Goal: Check status: Check status

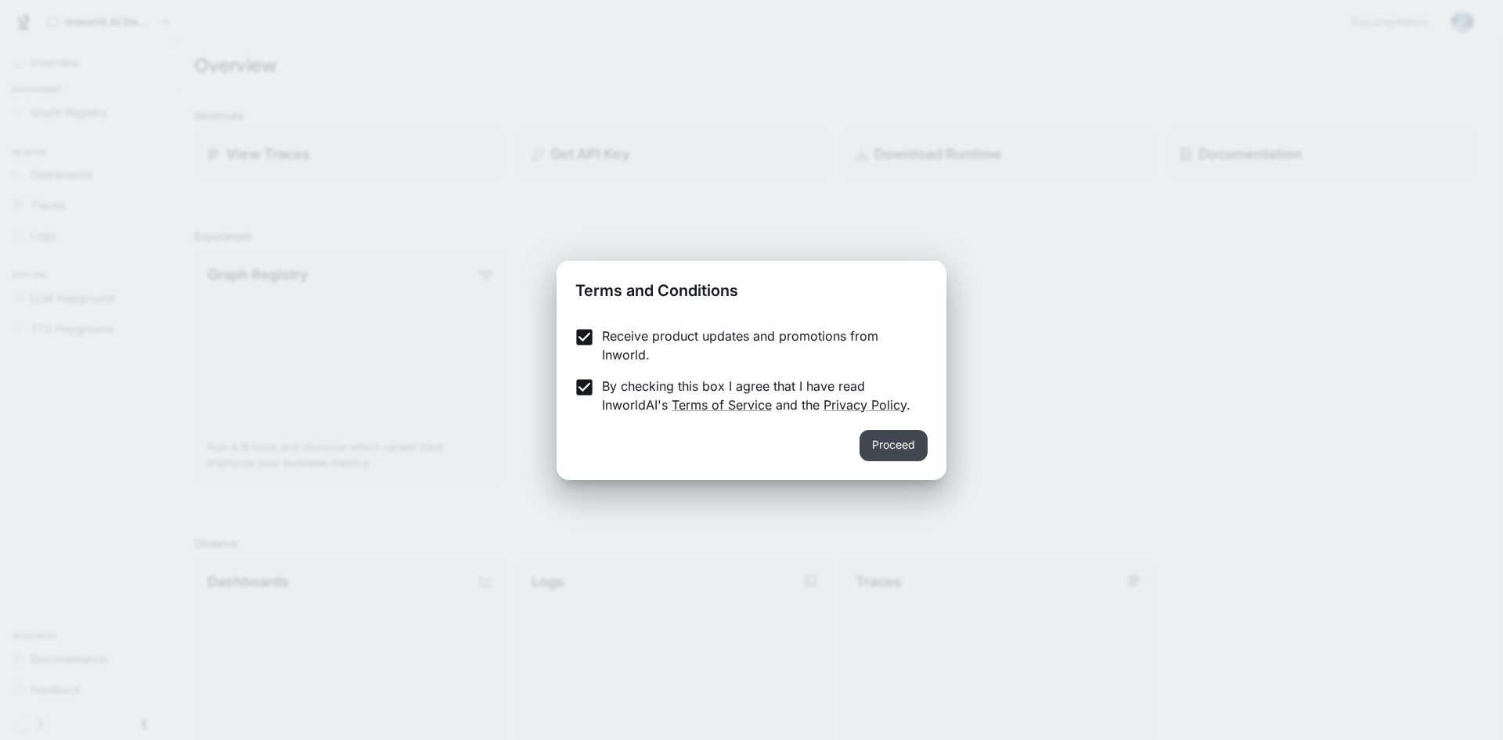
click at [894, 441] on button "Proceed" at bounding box center [893, 445] width 68 height 31
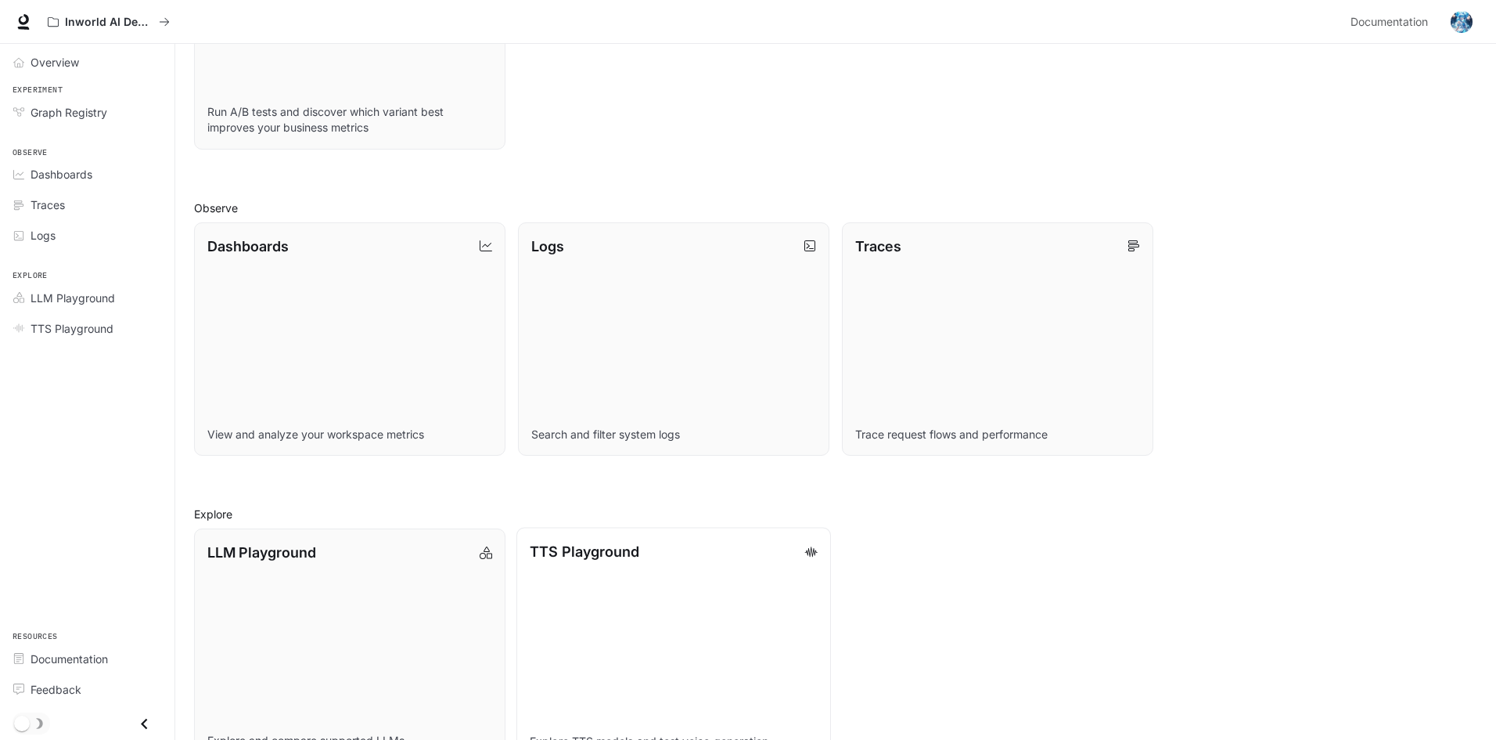
scroll to position [298, 0]
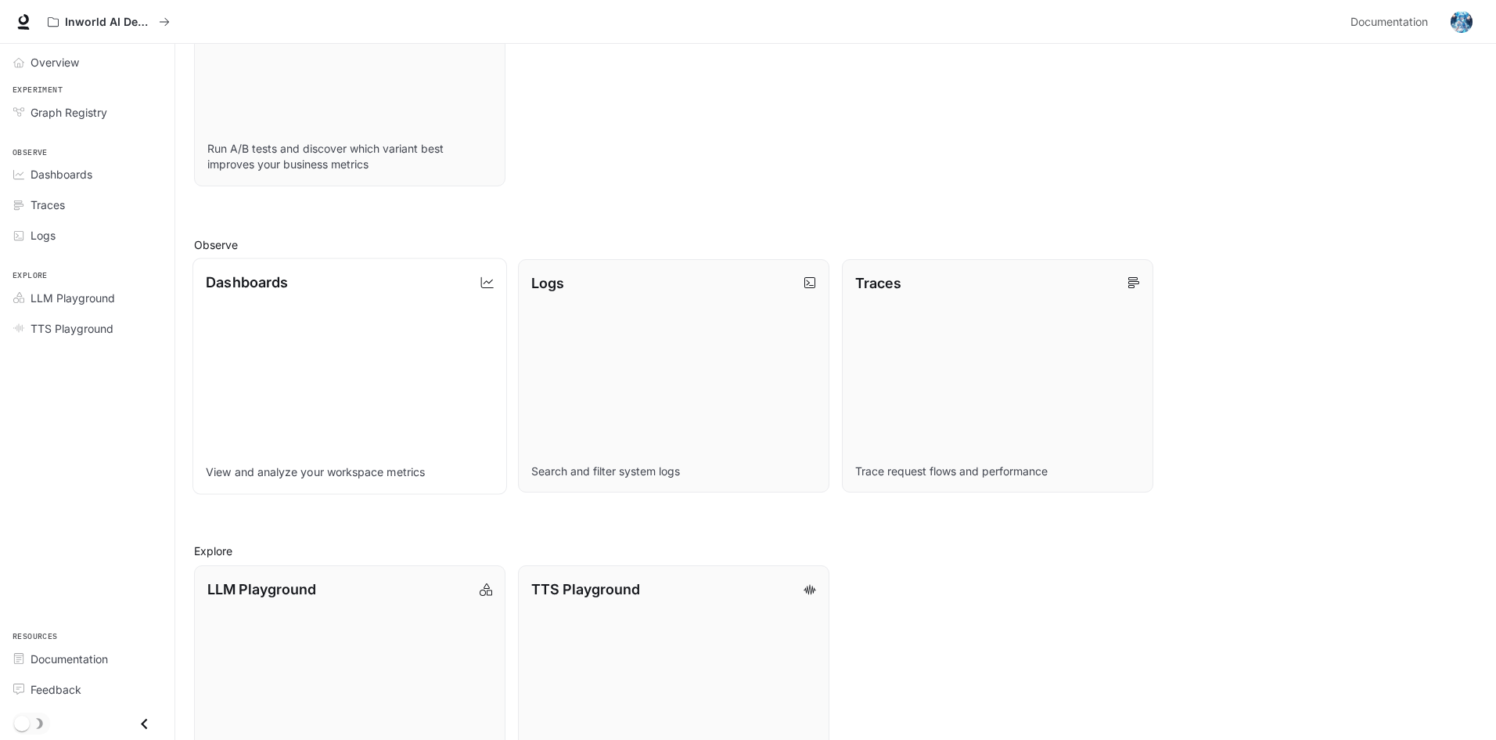
click at [255, 408] on link "Dashboards View and analyze your workspace metrics" at bounding box center [350, 375] width 315 height 236
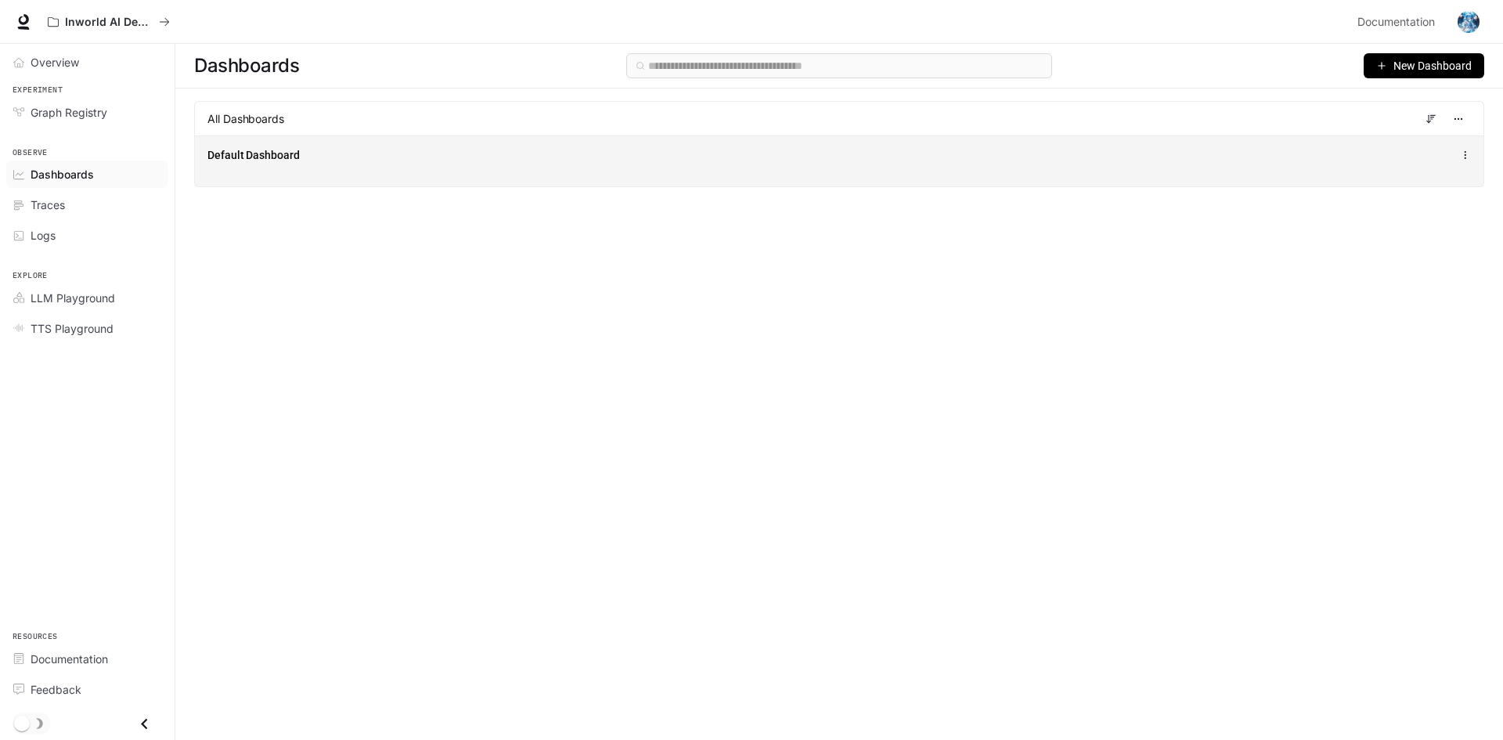
click at [593, 163] on div "Default Dashboard" at bounding box center [838, 155] width 1263 height 19
